Goal: Navigation & Orientation: Go to known website

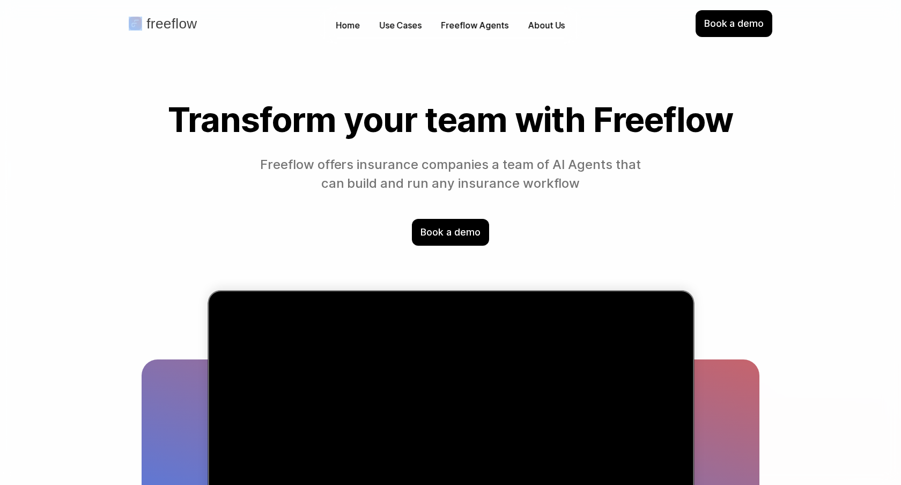
drag, startPoint x: 143, startPoint y: 32, endPoint x: 216, endPoint y: -101, distance: 151.8
drag, startPoint x: 165, startPoint y: 24, endPoint x: 165, endPoint y: 18, distance: 6.5
click at [165, 19] on p "freeflow" at bounding box center [171, 24] width 50 height 14
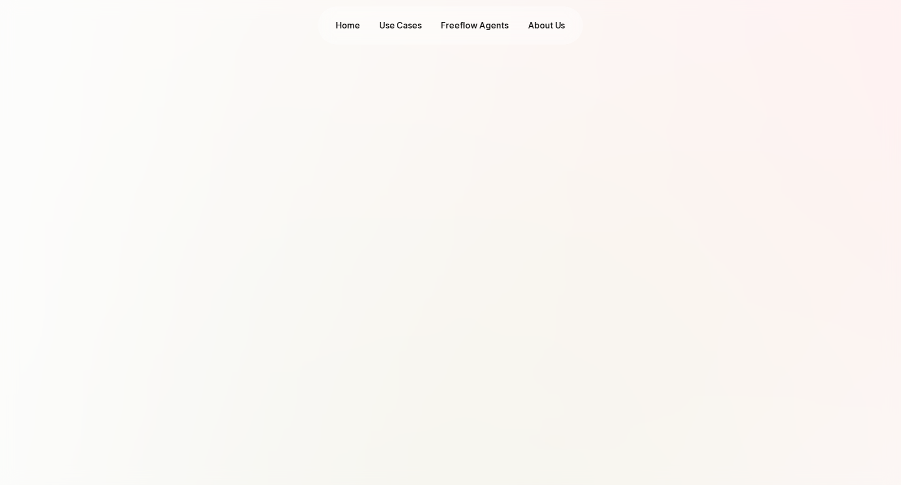
scroll to position [3452, 0]
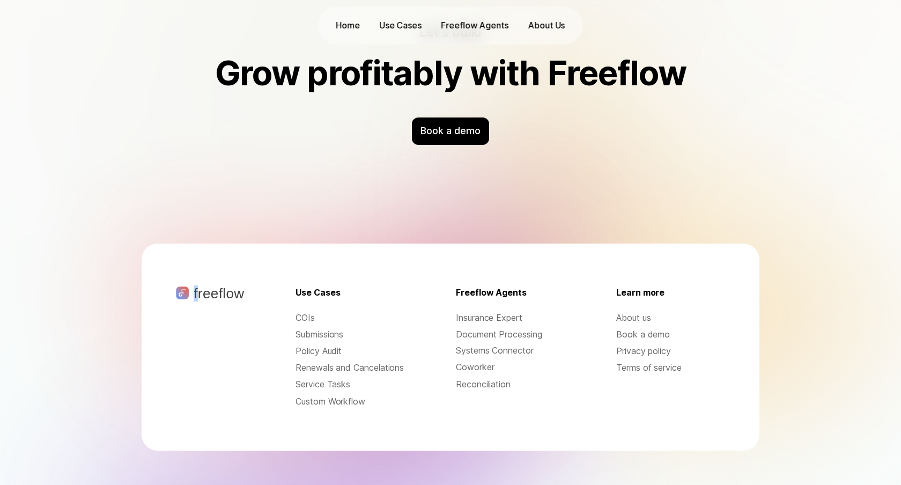
drag, startPoint x: 197, startPoint y: 287, endPoint x: 199, endPoint y: 246, distance: 40.8
click at [199, 246] on div "freeflow Use Cases COIs Submissions Policy Audit Renewals and Cancelations Serv…" at bounding box center [450, 347] width 549 height 207
drag, startPoint x: 229, startPoint y: 284, endPoint x: 249, endPoint y: 260, distance: 31.7
click at [249, 260] on div "freeflow Use Cases COIs Submissions Policy Audit Renewals and Cancelations Serv…" at bounding box center [450, 347] width 549 height 207
click at [271, 171] on div "Let's build Grow profitably with Freeflow Book a demo" at bounding box center [450, 84] width 687 height 250
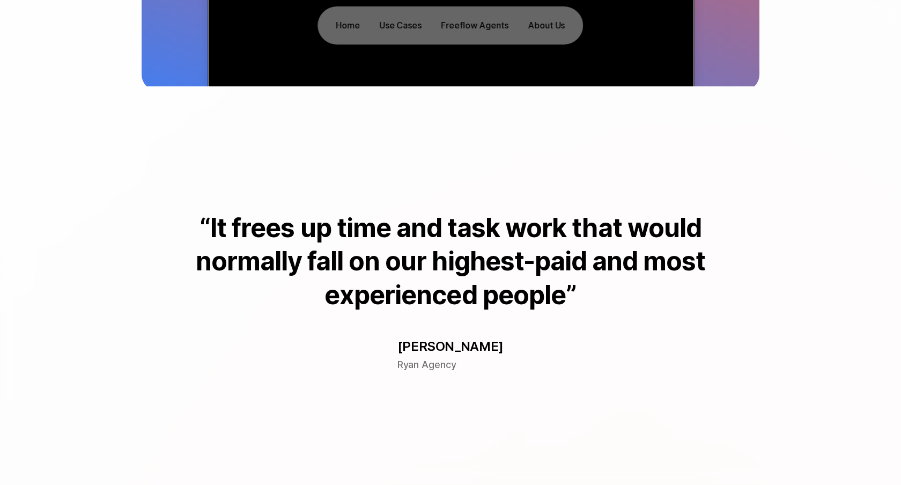
scroll to position [0, 0]
